Goal: Book appointment/travel/reservation

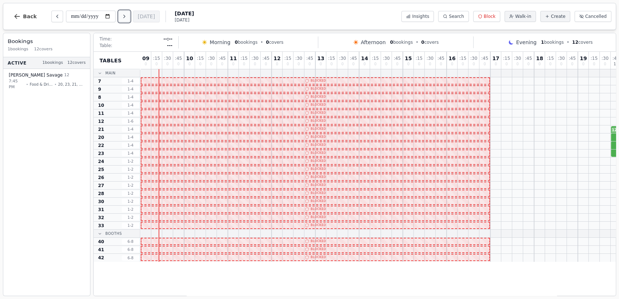
click at [127, 16] on icon "Next day" at bounding box center [124, 16] width 6 height 6
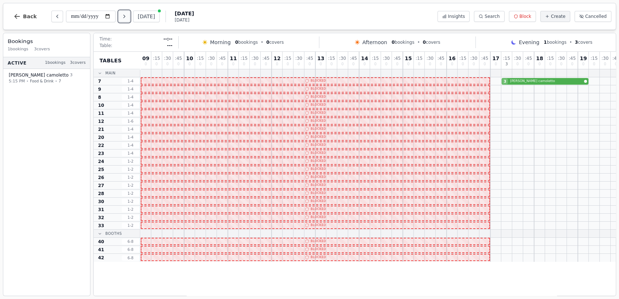
click at [127, 16] on icon "Next day" at bounding box center [124, 16] width 6 height 6
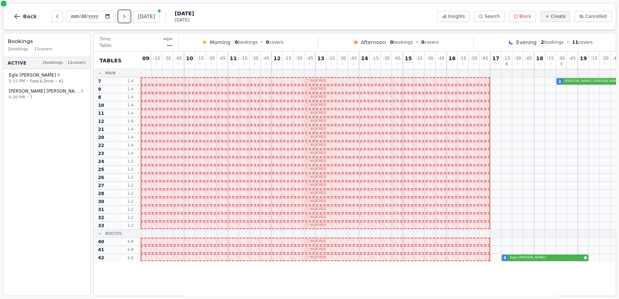
click at [127, 16] on icon "Next day" at bounding box center [124, 16] width 6 height 6
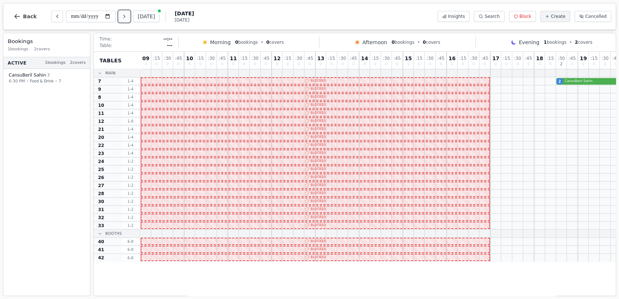
click at [127, 16] on icon "Next day" at bounding box center [124, 16] width 6 height 6
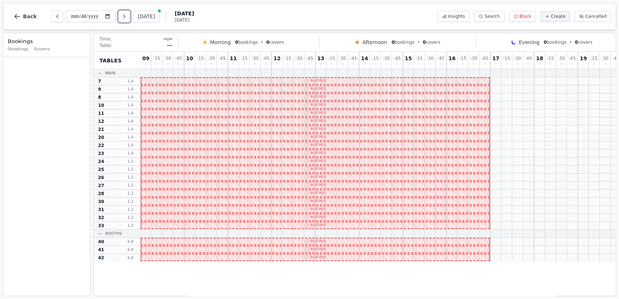
click at [127, 16] on icon "Next day" at bounding box center [124, 16] width 6 height 6
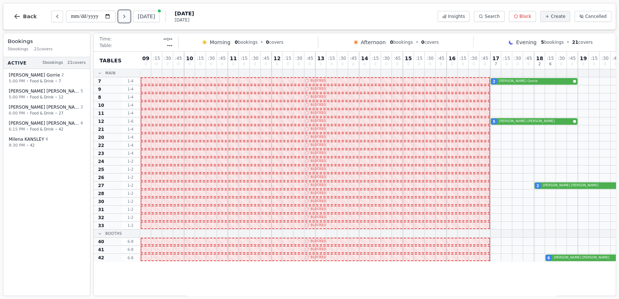
click at [127, 16] on icon "Next day" at bounding box center [124, 16] width 6 height 6
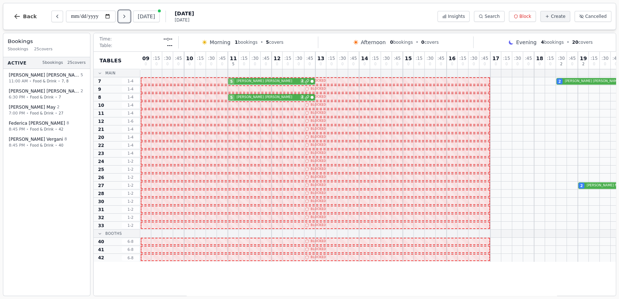
click at [127, 16] on icon "Next day" at bounding box center [124, 16] width 6 height 6
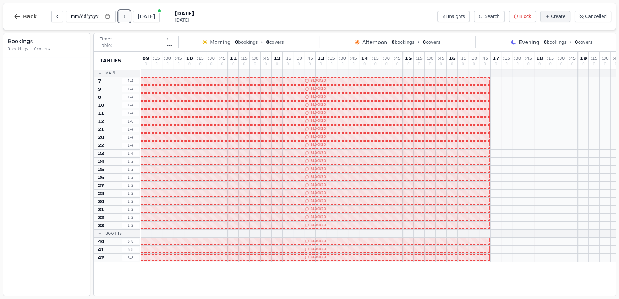
click at [127, 16] on icon "Next day" at bounding box center [124, 16] width 6 height 6
click at [152, 14] on button "[DATE]" at bounding box center [146, 17] width 27 height 12
type input "**********"
